Goal: Navigation & Orientation: Find specific page/section

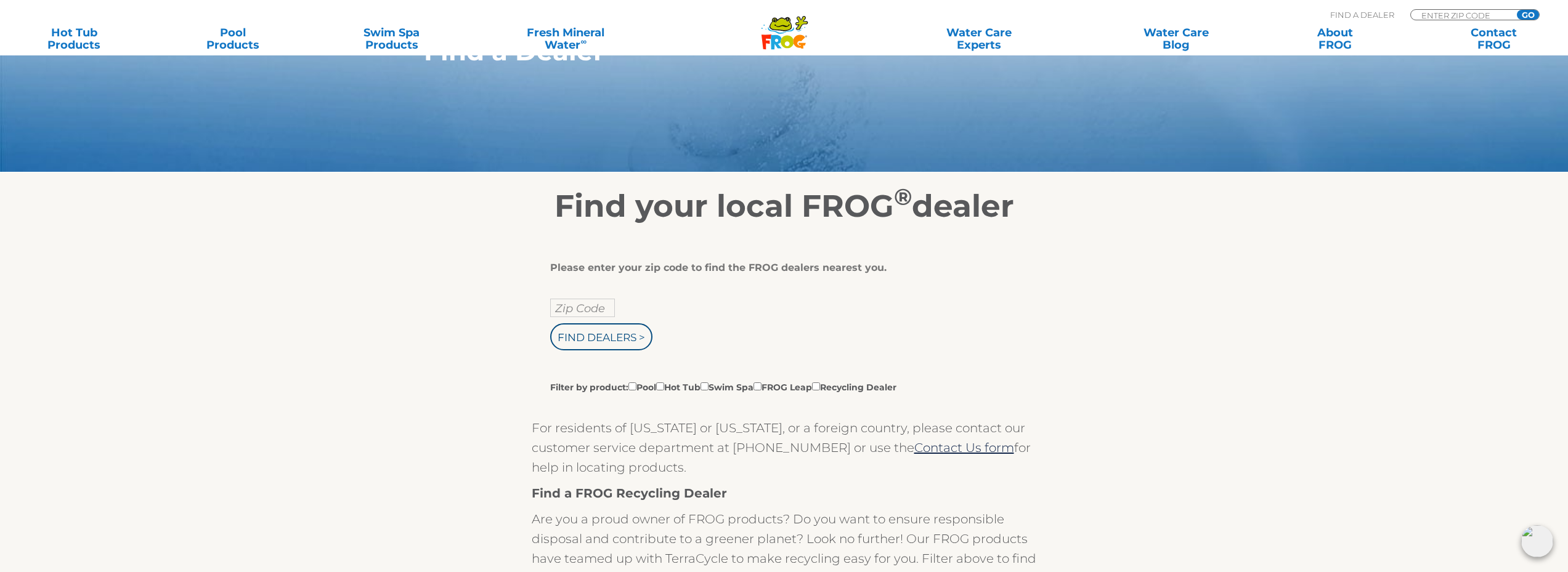
scroll to position [136, 0]
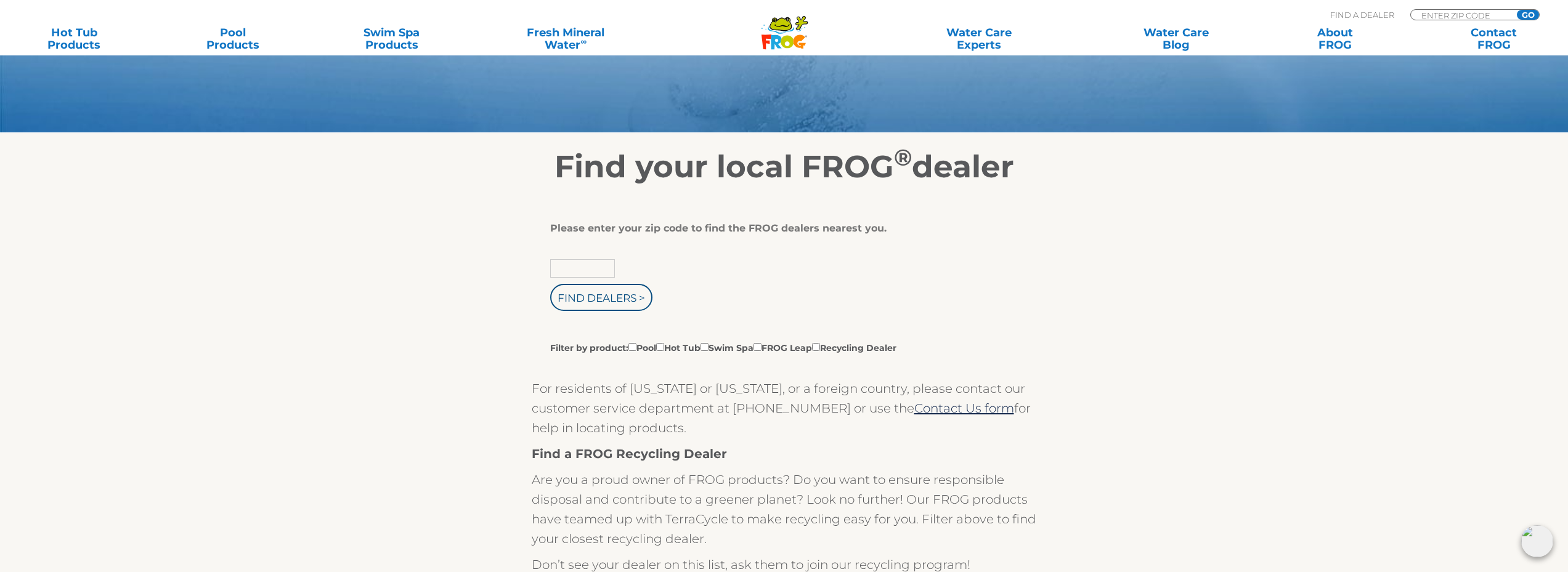
click at [591, 274] on input "text" at bounding box center [582, 268] width 65 height 19
type input "Zip Code"
click at [664, 348] on input "Filter by product: Pool Hot Tub Swim Spa FROG Leap Recycling Dealer" at bounding box center [660, 347] width 8 height 8
checkbox input "true"
click at [568, 268] on input "text" at bounding box center [582, 268] width 65 height 19
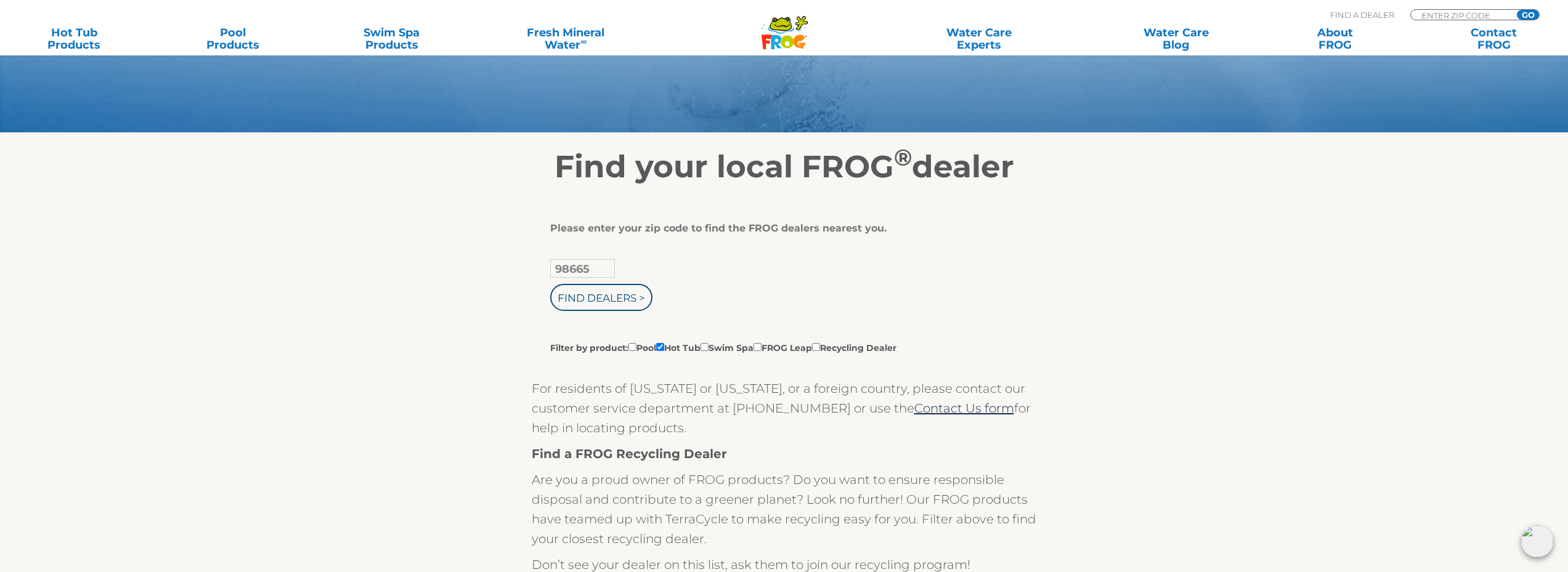
type input "98665"
click at [550, 284] on input "Find Dealers >" at bounding box center [601, 298] width 102 height 27
click at [638, 299] on input "Find Dealers >" at bounding box center [601, 298] width 102 height 27
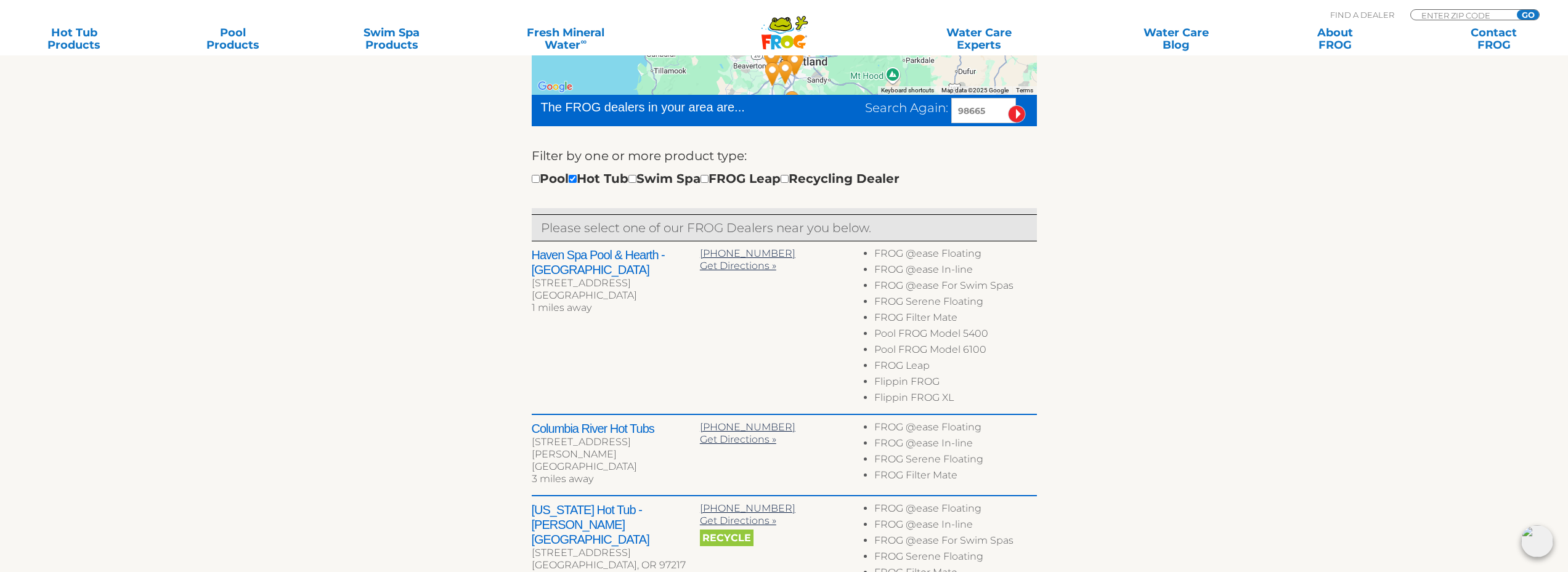
scroll to position [370, 0]
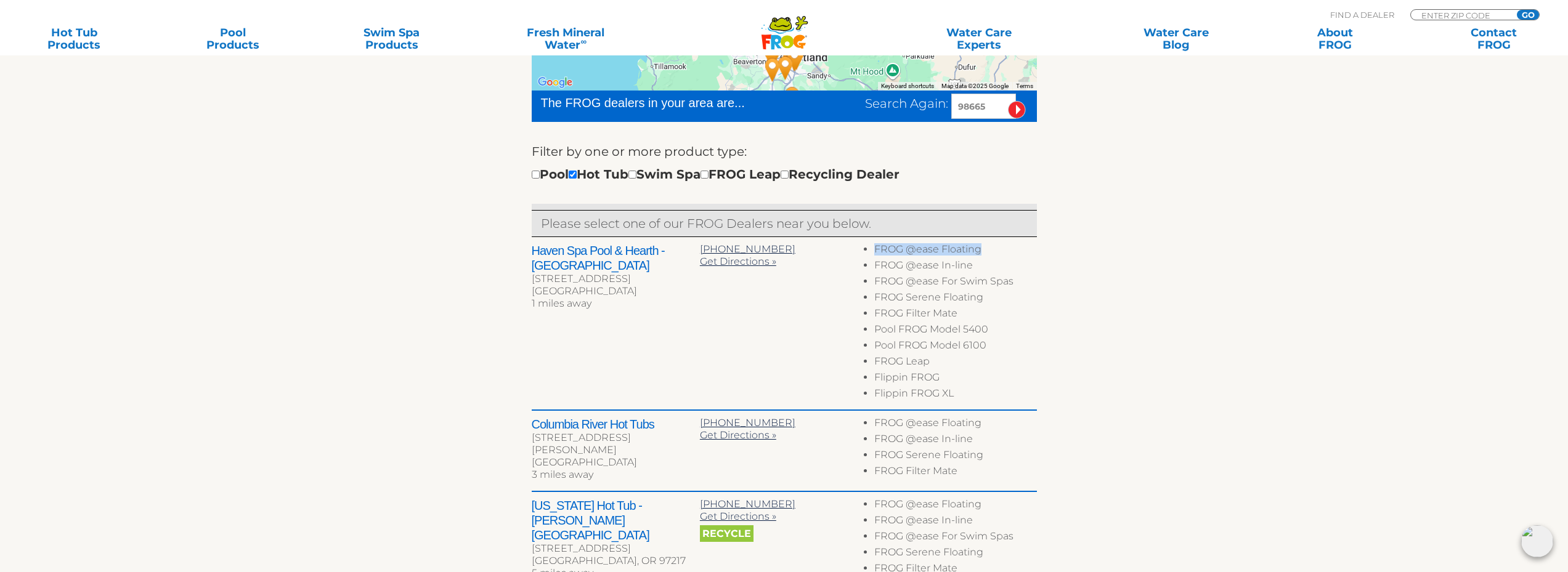
drag, startPoint x: 873, startPoint y: 246, endPoint x: 988, endPoint y: 241, distance: 115.1
click at [989, 241] on div "Haven Spa Pool & Hearth - [GEOGRAPHIC_DATA] [STREET_ADDRESS] 1 miles away [PHON…" at bounding box center [784, 324] width 505 height 174
